Goal: Information Seeking & Learning: Find contact information

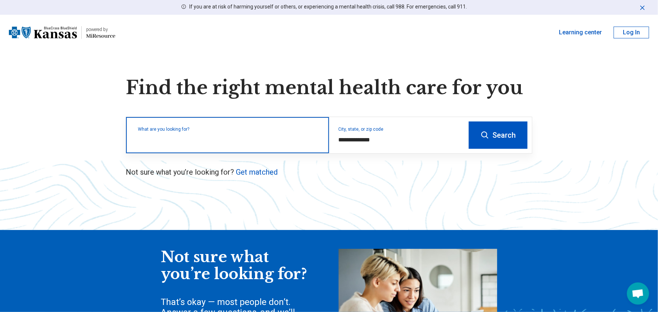
click at [198, 145] on div "What are you looking for?" at bounding box center [227, 135] width 203 height 36
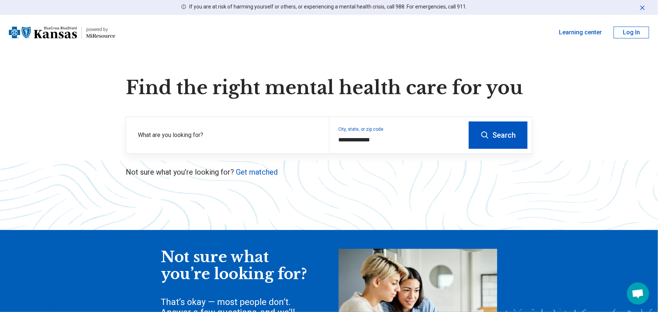
click at [488, 141] on button "Search" at bounding box center [498, 135] width 59 height 27
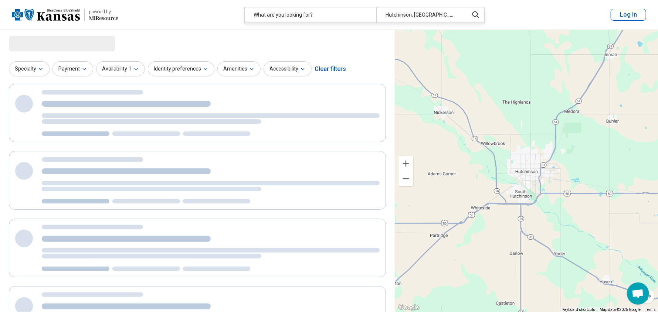
select select "***"
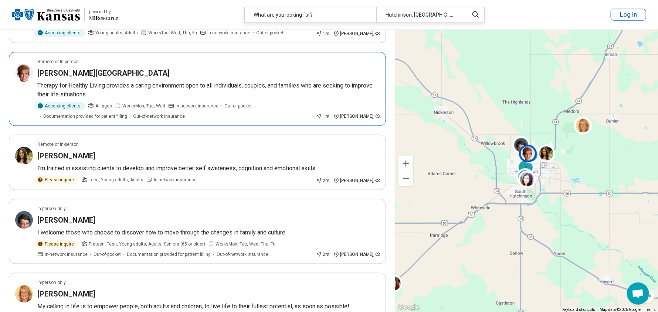
scroll to position [554, 0]
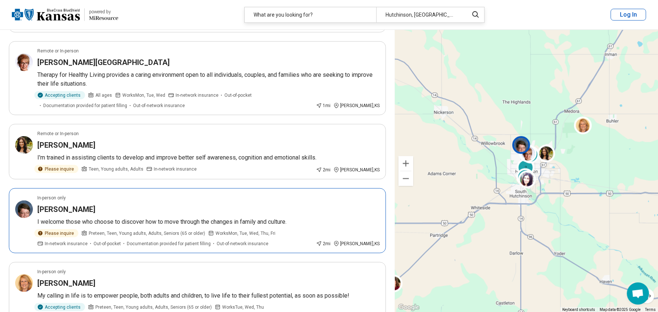
click at [323, 218] on p "I welcome those who choose to discover how to move through the changes in famil…" at bounding box center [208, 222] width 342 height 9
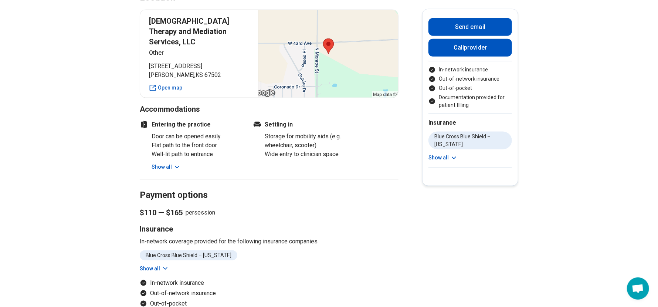
scroll to position [517, 0]
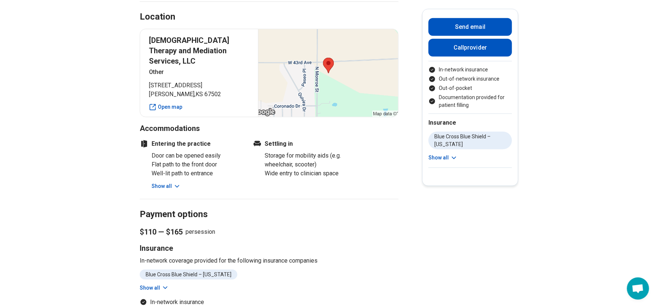
click at [181, 183] on icon at bounding box center [176, 186] width 7 height 7
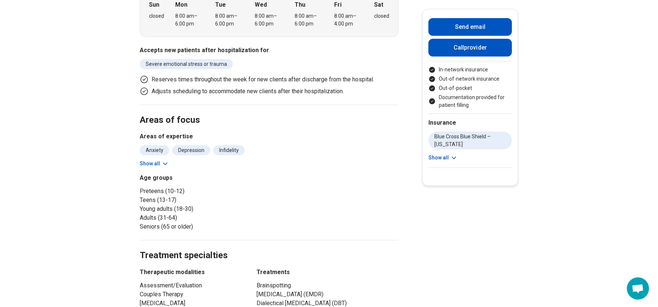
scroll to position [185, 0]
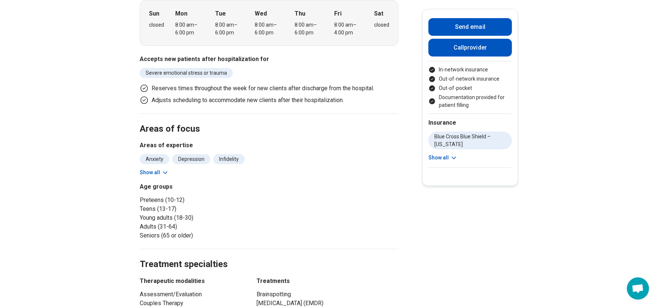
click at [169, 170] on icon at bounding box center [165, 172] width 7 height 7
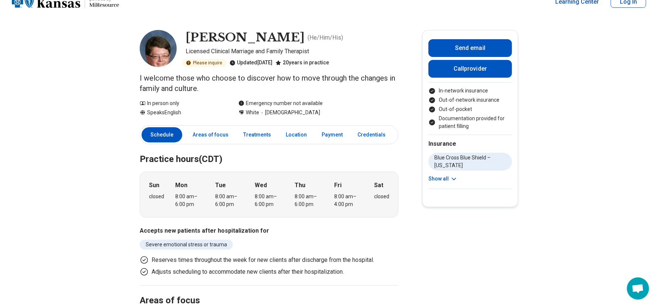
scroll to position [0, 0]
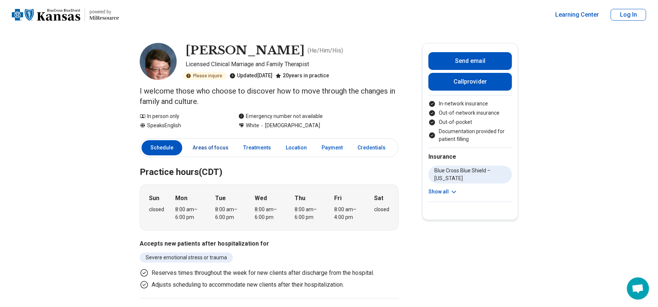
click at [201, 152] on link "Areas of focus" at bounding box center [210, 147] width 45 height 15
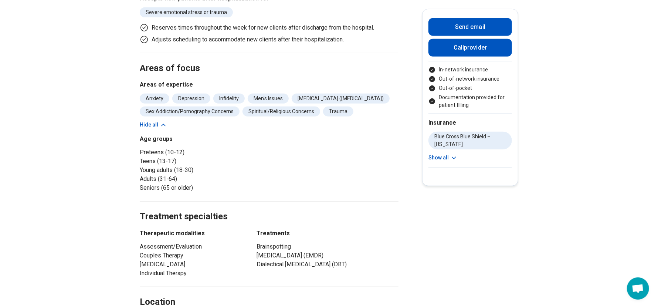
scroll to position [289, 0]
